Goal: Task Accomplishment & Management: Manage account settings

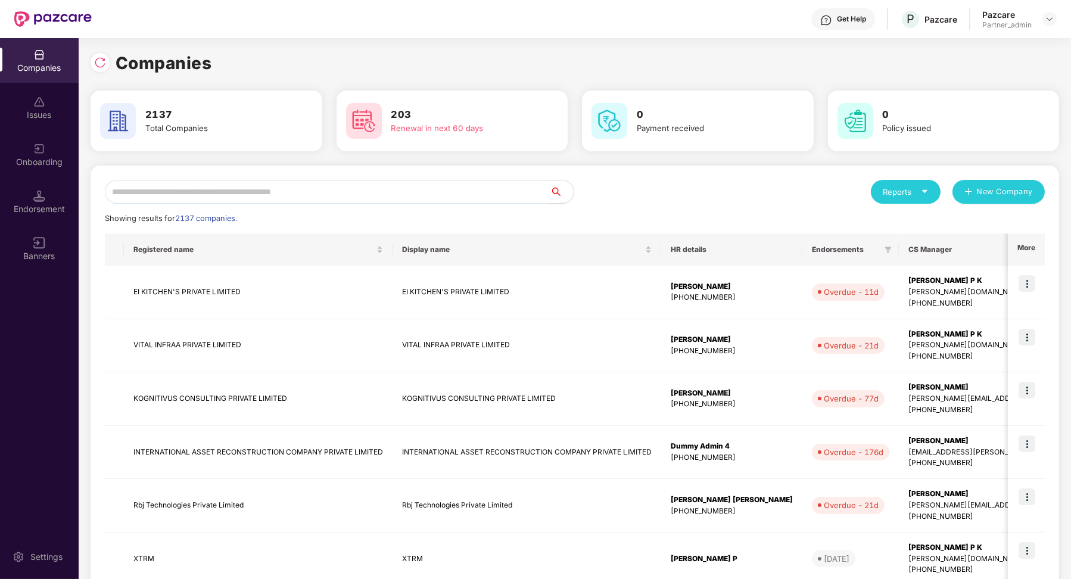
click at [162, 197] on input "text" at bounding box center [327, 192] width 445 height 24
type input "*"
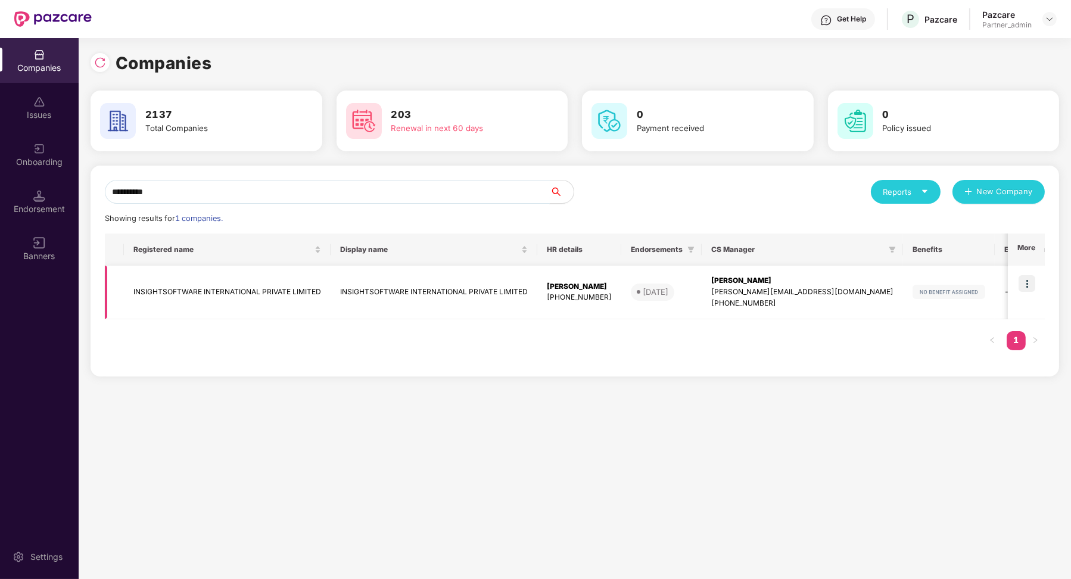
type input "**********"
click at [1031, 278] on img at bounding box center [1027, 283] width 17 height 17
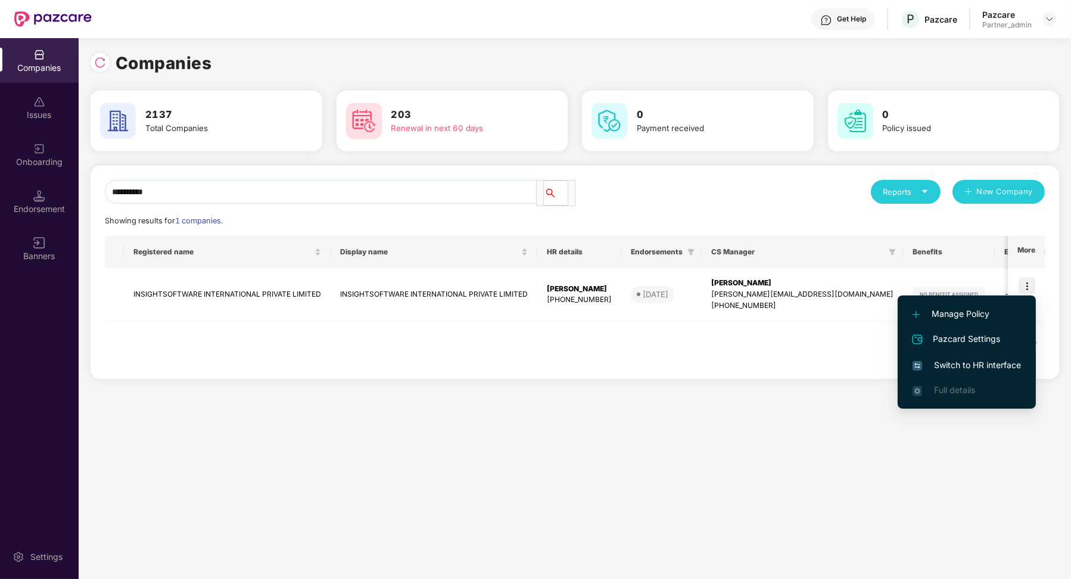
click at [959, 362] on span "Switch to HR interface" at bounding box center [967, 365] width 108 height 13
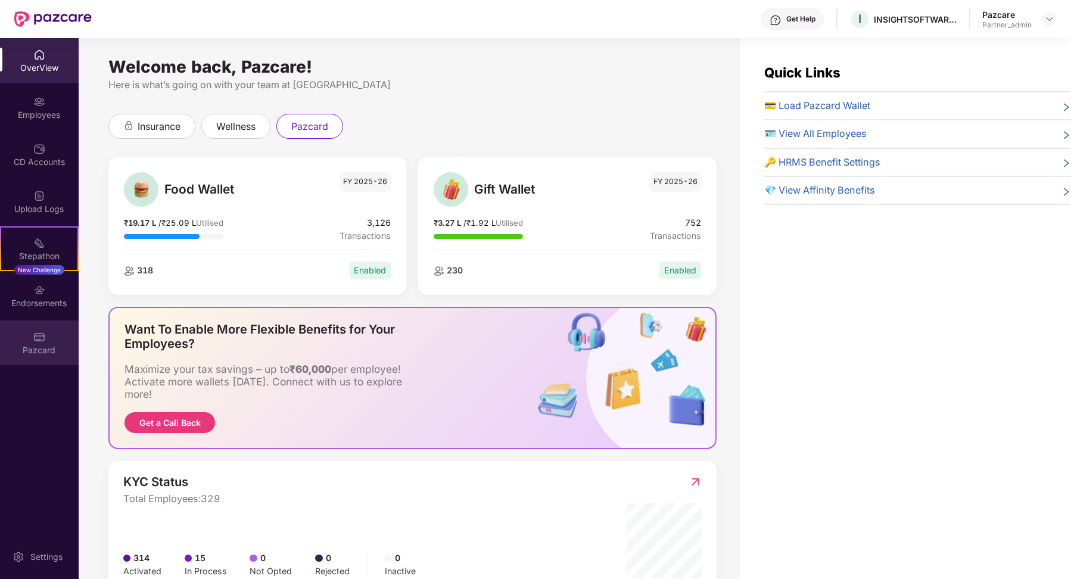
click at [50, 341] on div "Pazcard" at bounding box center [39, 343] width 79 height 45
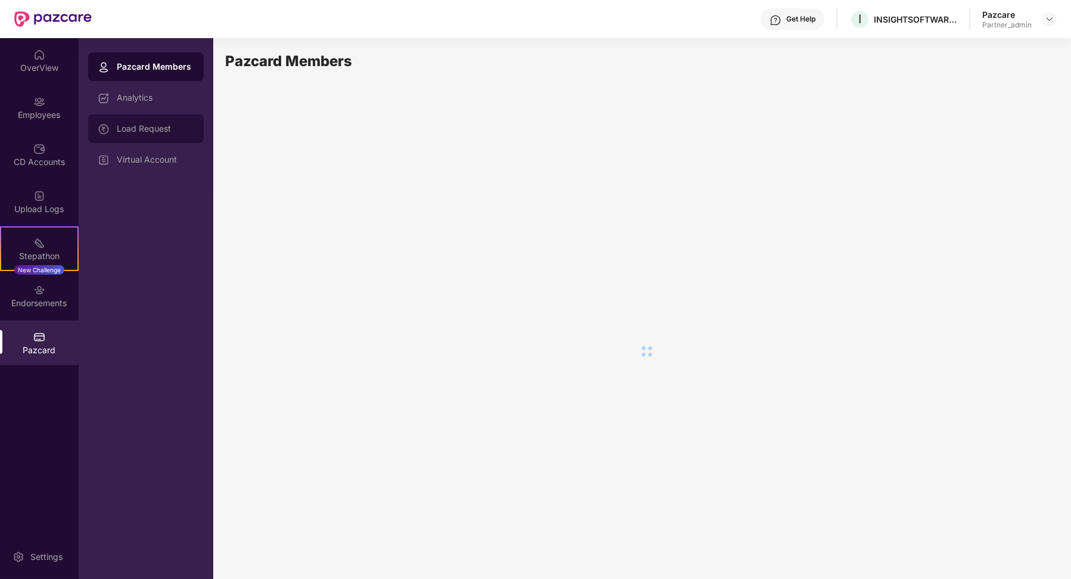
click at [184, 135] on div "Load Request" at bounding box center [146, 128] width 116 height 29
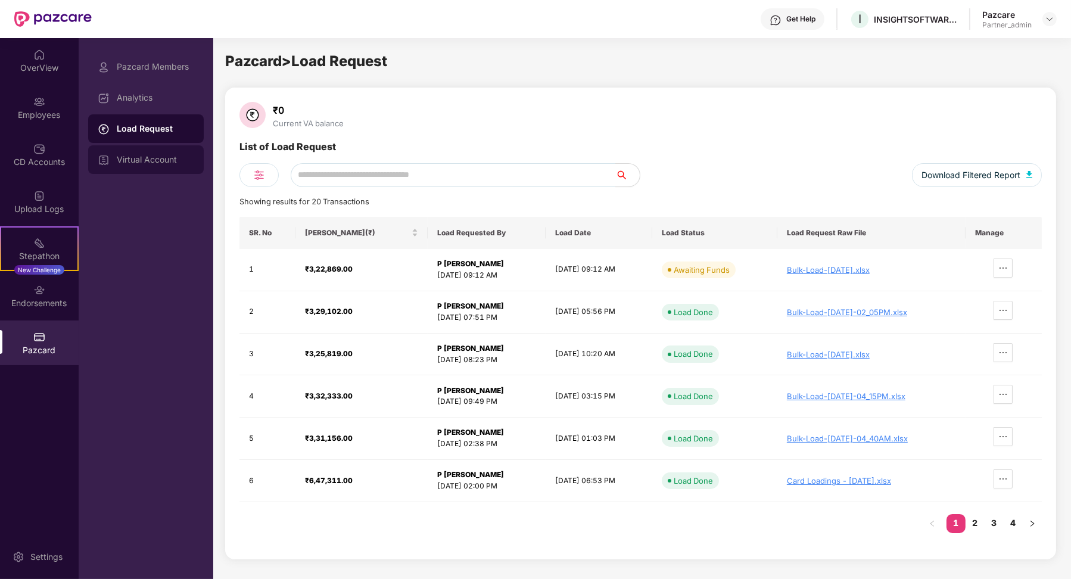
click at [186, 161] on div "Virtual Account" at bounding box center [155, 160] width 77 height 10
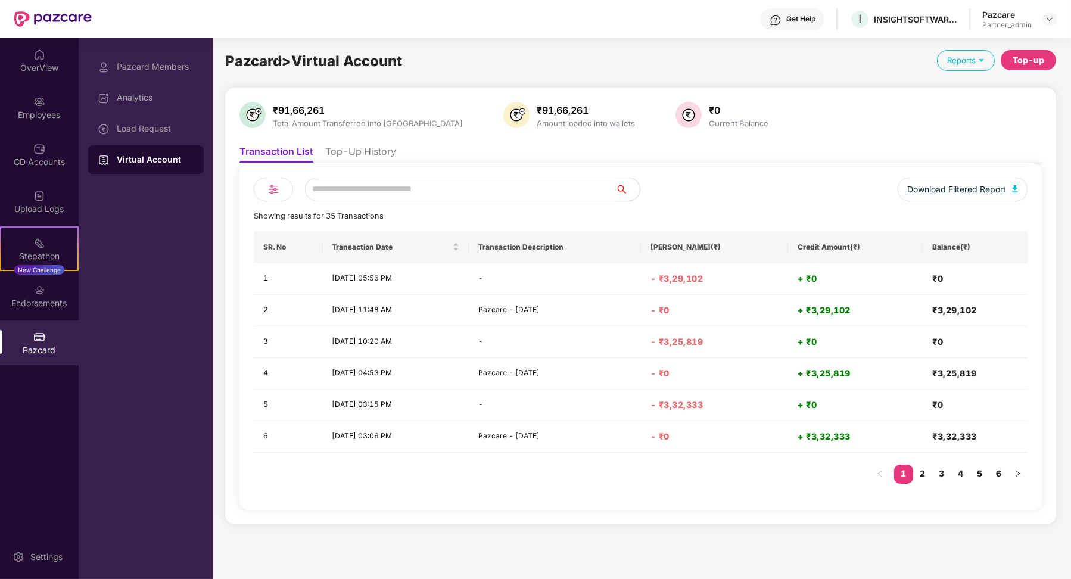
click at [371, 149] on li "Top-Up History" at bounding box center [360, 153] width 71 height 17
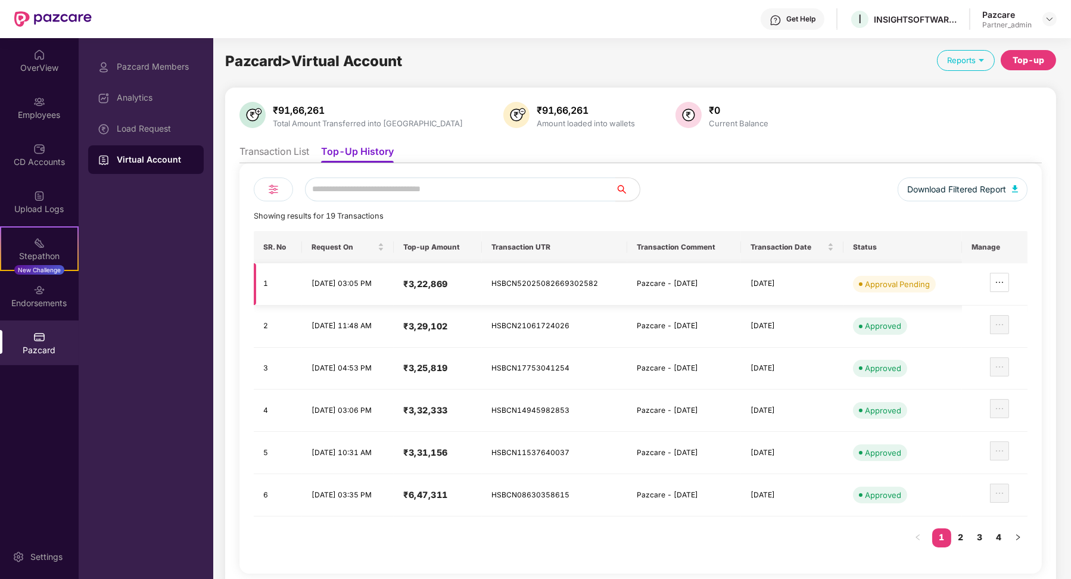
click at [552, 277] on td "HSBCN52025082669302582" at bounding box center [555, 284] width 146 height 42
copy td "HSBCN52025082669302582"
click at [682, 295] on td "Pazcare - [DATE]" at bounding box center [683, 284] width 113 height 42
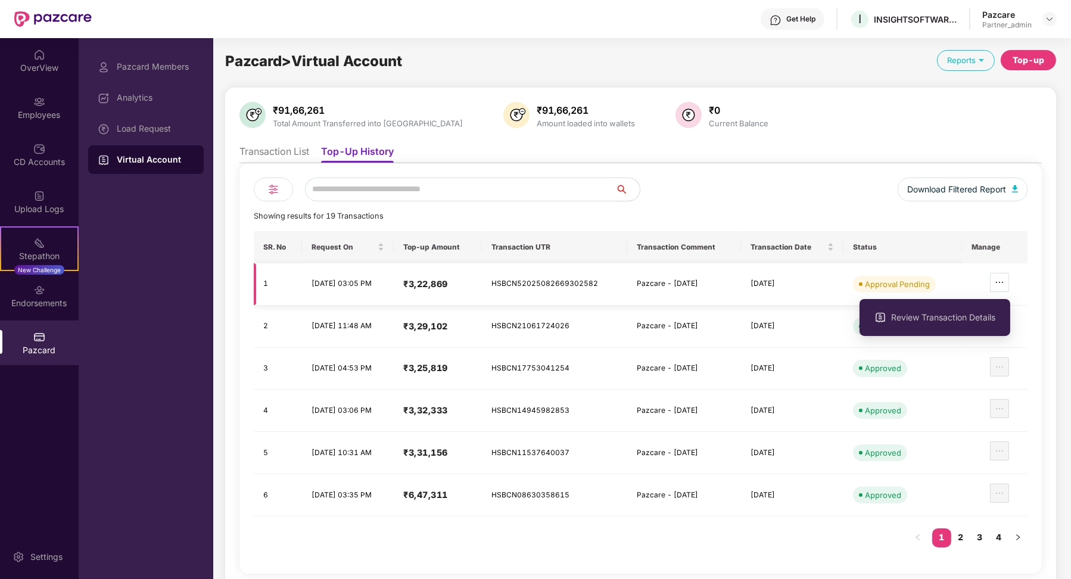
click at [1001, 289] on button "button" at bounding box center [999, 282] width 19 height 19
click at [979, 318] on span "Review Transaction Details" at bounding box center [943, 317] width 104 height 13
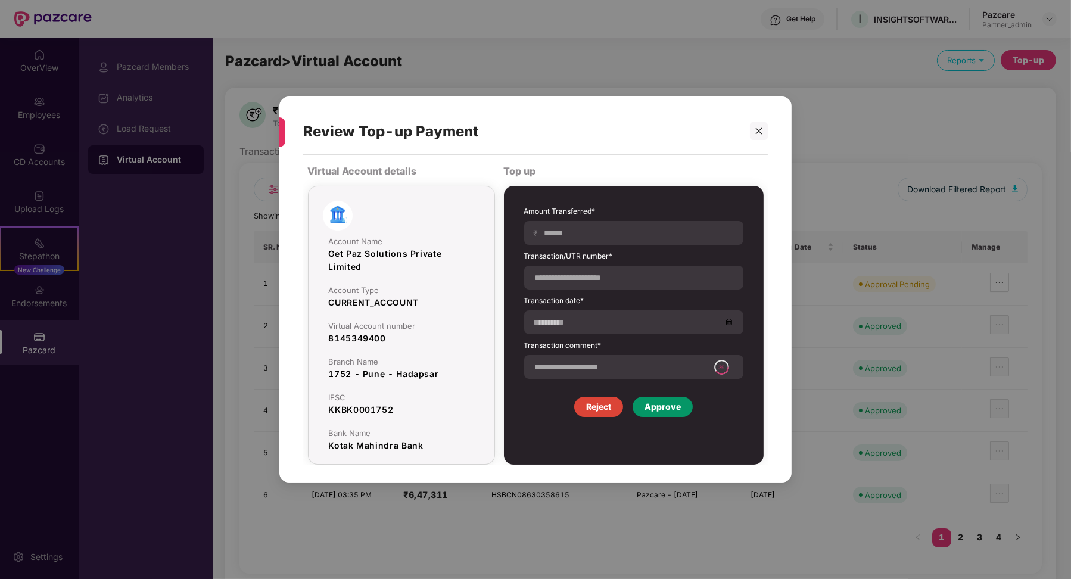
click at [665, 407] on div "Approve" at bounding box center [663, 406] width 36 height 13
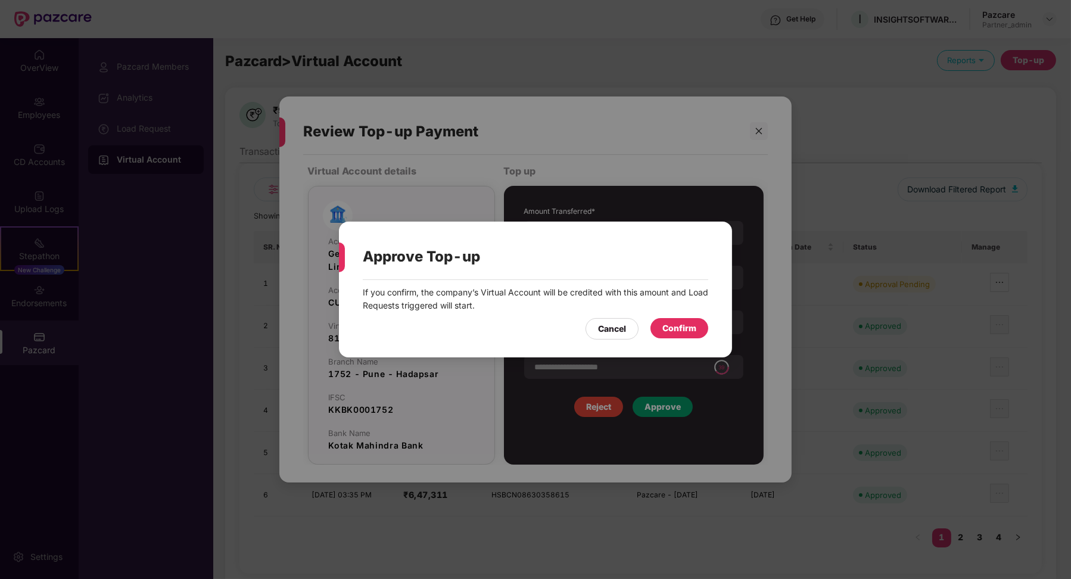
click at [683, 340] on div "If you confirm, the company’s Virtual Account will be credited with this amount…" at bounding box center [535, 313] width 393 height 66
click at [683, 334] on div "Confirm" at bounding box center [680, 328] width 34 height 13
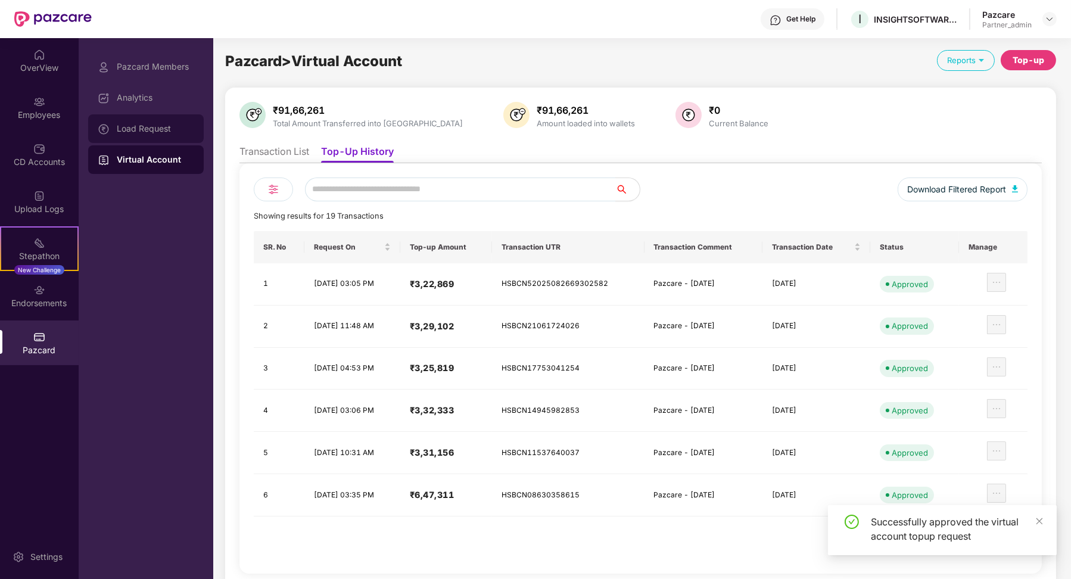
click at [169, 129] on div "Load Request" at bounding box center [155, 129] width 77 height 10
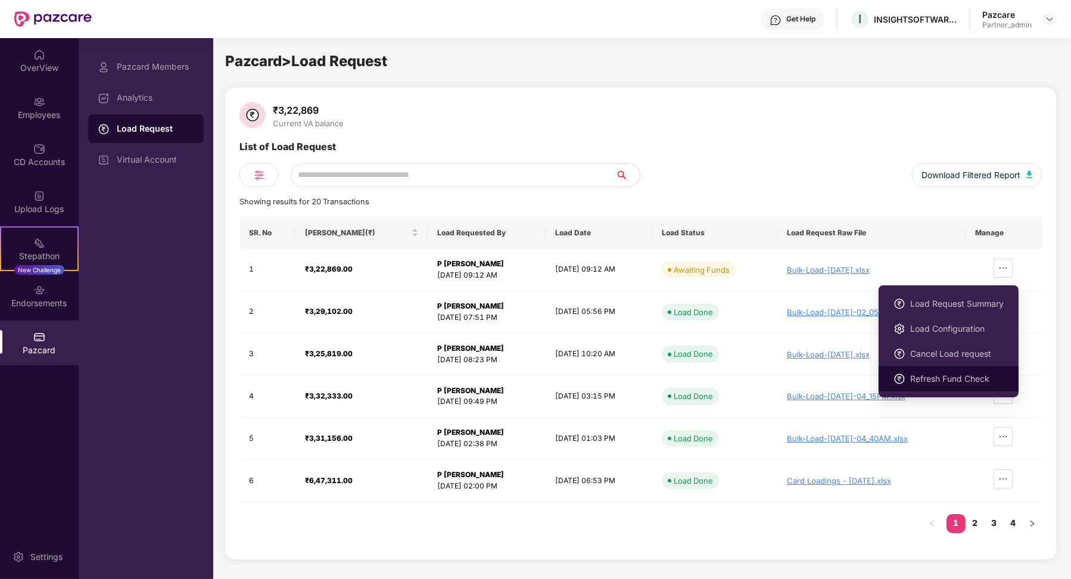
click at [961, 382] on span "Refresh Fund Check" at bounding box center [957, 378] width 94 height 13
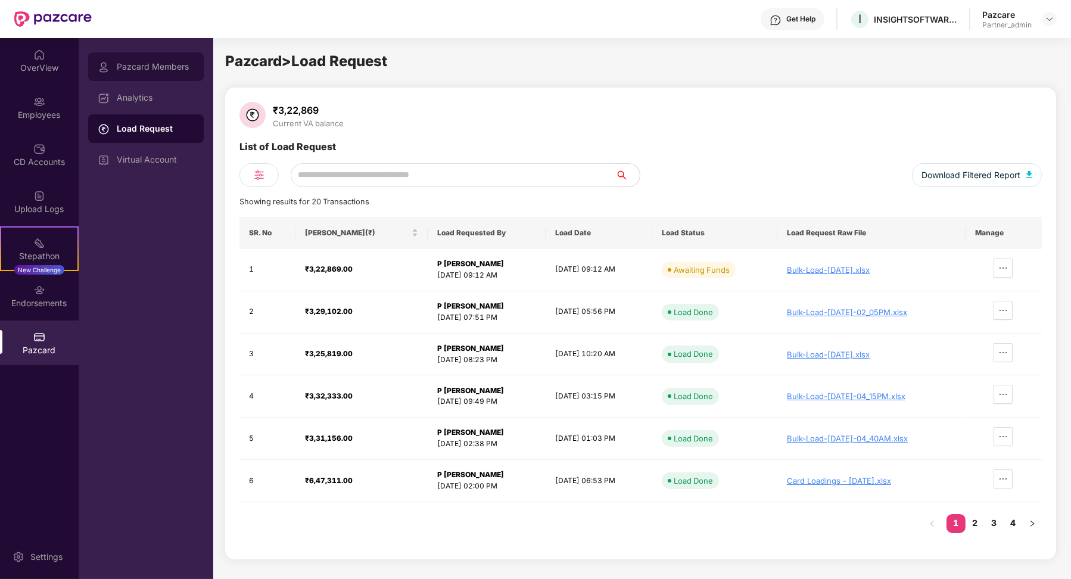
click at [139, 69] on div "Pazcard Members" at bounding box center [155, 67] width 77 height 10
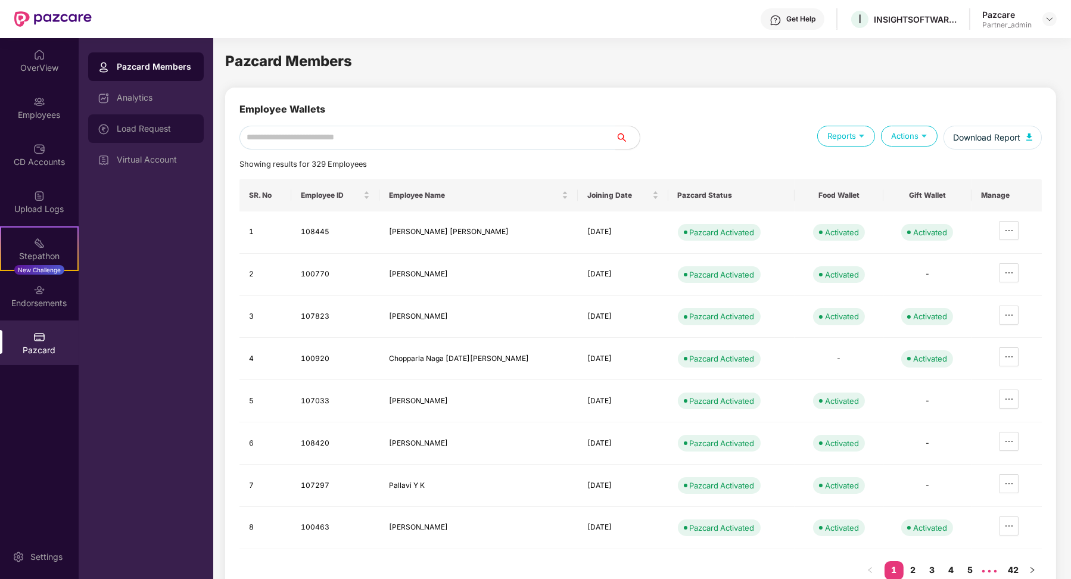
click at [159, 128] on div "Load Request" at bounding box center [155, 129] width 77 height 10
